Goal: Task Accomplishment & Management: Manage account settings

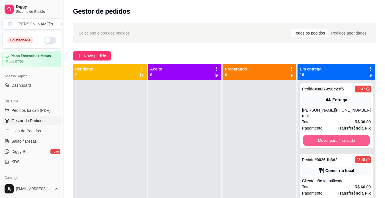
click at [321, 135] on button "Mover para finalizado" at bounding box center [336, 140] width 67 height 11
click at [321, 135] on div "Mover para finalizado" at bounding box center [336, 140] width 69 height 11
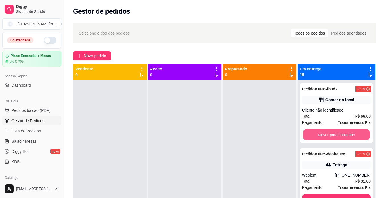
click at [321, 134] on button "Mover para finalizado" at bounding box center [336, 134] width 67 height 11
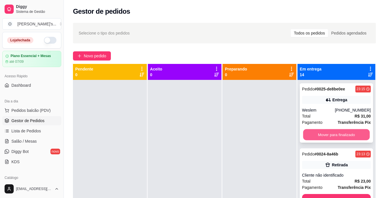
click at [327, 139] on button "Mover para finalizado" at bounding box center [336, 134] width 67 height 11
click at [359, 135] on button "Mover para finalizado" at bounding box center [336, 134] width 67 height 11
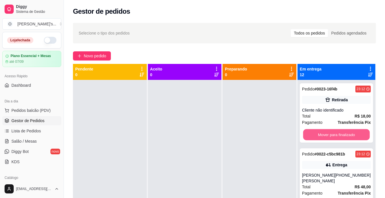
click at [359, 135] on button "Mover para finalizado" at bounding box center [336, 134] width 67 height 11
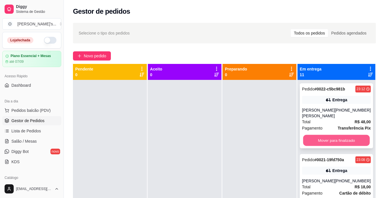
click at [357, 139] on button "Mover para finalizado" at bounding box center [336, 140] width 67 height 11
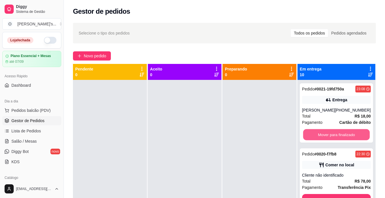
click at [357, 139] on button "Mover para finalizado" at bounding box center [336, 134] width 67 height 11
click at [351, 134] on button "Mover para finalizado" at bounding box center [336, 134] width 67 height 11
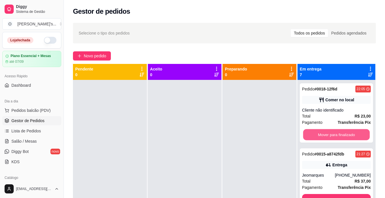
click at [351, 134] on button "Mover para finalizado" at bounding box center [336, 134] width 67 height 11
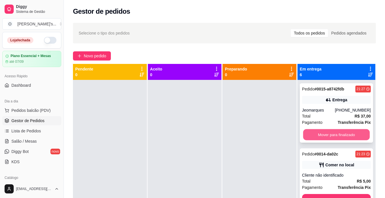
click at [333, 134] on button "Mover para finalizado" at bounding box center [336, 134] width 67 height 11
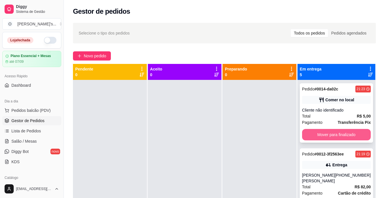
click at [350, 132] on button "Mover para finalizado" at bounding box center [336, 134] width 69 height 11
click at [350, 132] on button "Mover para finalizado" at bounding box center [336, 134] width 67 height 11
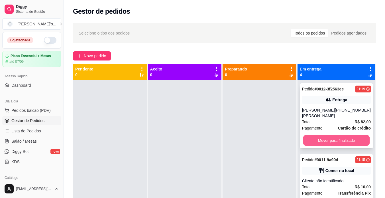
click at [349, 137] on button "Mover para finalizado" at bounding box center [336, 140] width 67 height 11
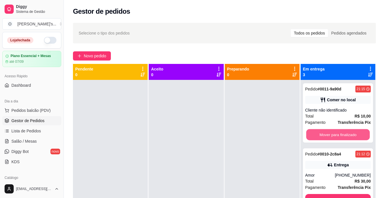
click at [349, 137] on button "Mover para finalizado" at bounding box center [338, 134] width 64 height 11
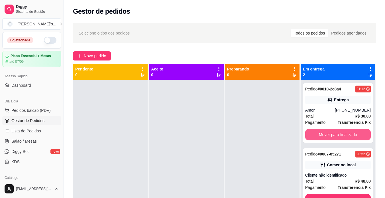
click at [349, 137] on button "Mover para finalizado" at bounding box center [339, 134] width 66 height 11
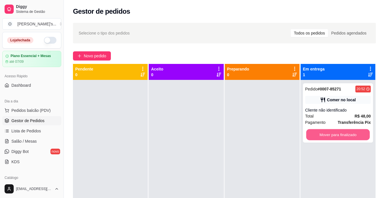
click at [349, 137] on button "Mover para finalizado" at bounding box center [338, 134] width 64 height 11
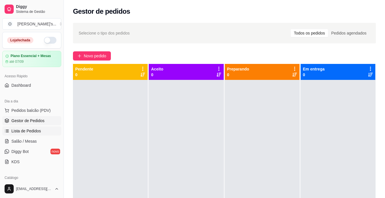
click at [34, 132] on span "Lista de Pedidos" at bounding box center [26, 131] width 30 height 6
